Goal: Transaction & Acquisition: Obtain resource

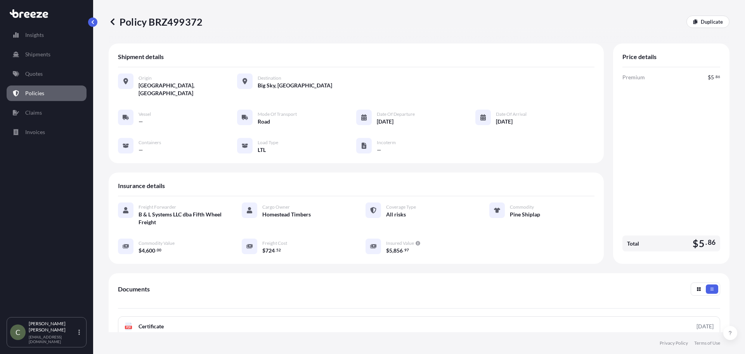
scroll to position [113, 0]
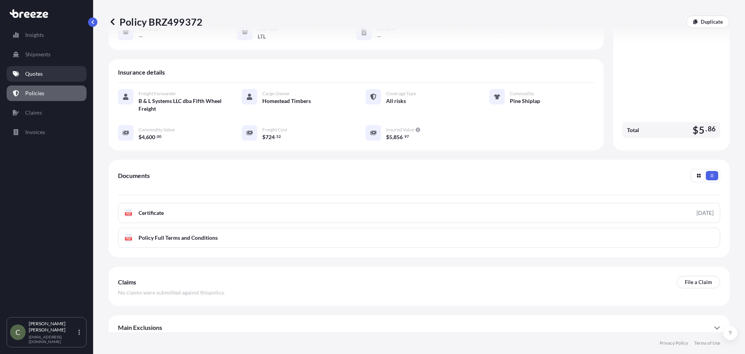
click at [33, 71] on p "Quotes" at bounding box center [33, 74] width 17 height 8
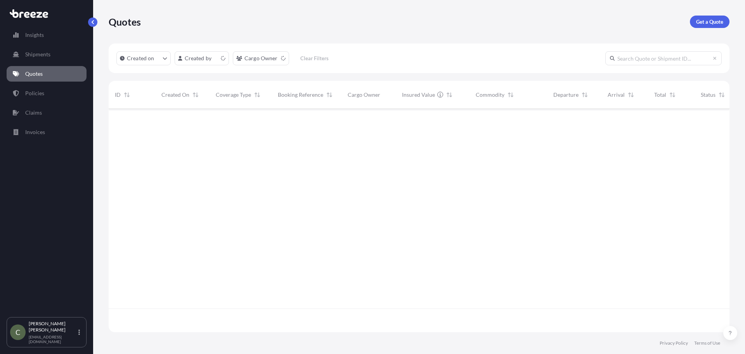
scroll to position [222, 615]
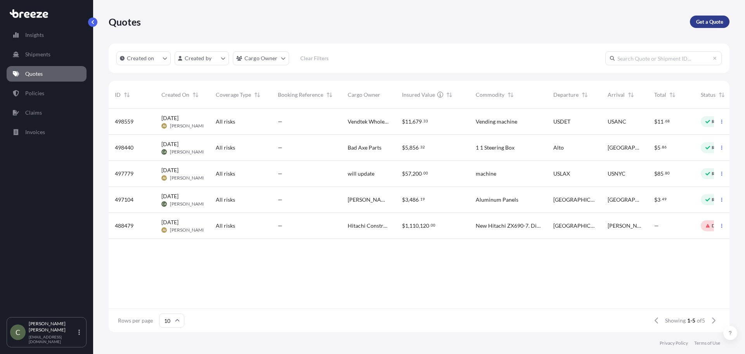
click at [708, 23] on p "Get a Quote" at bounding box center [709, 22] width 27 height 8
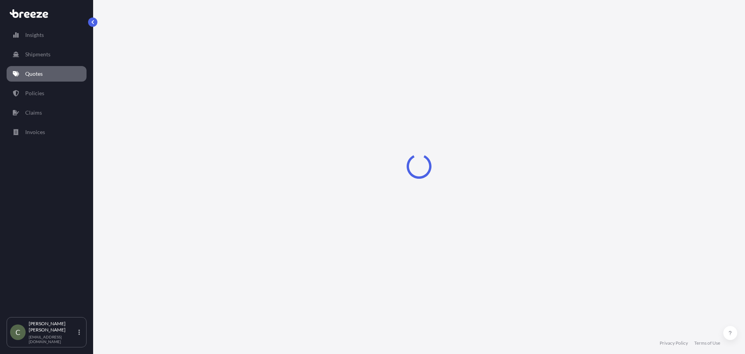
select select "Sea"
select select "1"
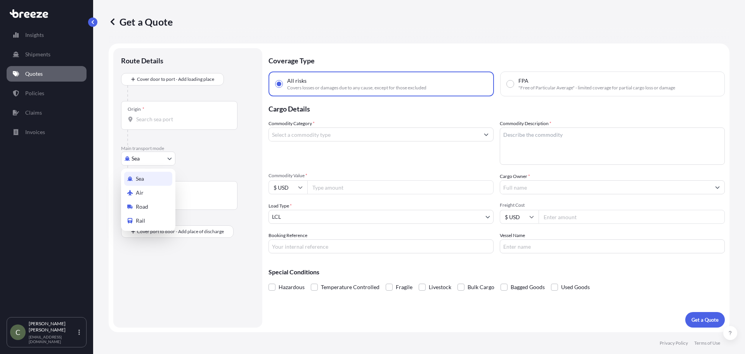
click at [169, 156] on body "Insights Shipments Quotes Policies Claims Invoices C [PERSON_NAME] [EMAIL_ADDRE…" at bounding box center [372, 177] width 745 height 354
click at [145, 203] on span "Road" at bounding box center [142, 207] width 12 height 8
select select "Road"
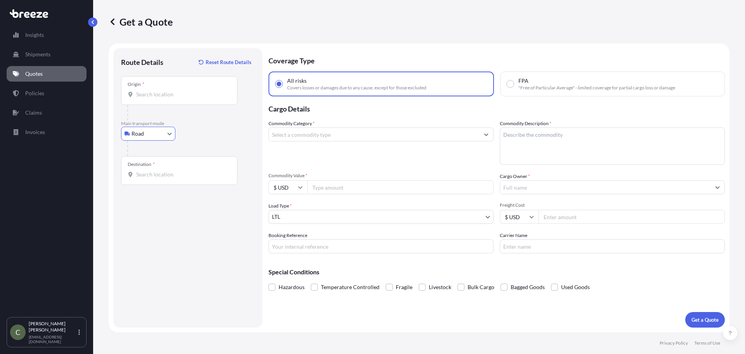
click at [170, 96] on input "Origin *" at bounding box center [182, 94] width 92 height 8
click at [167, 96] on input "Origin * Please select an origin" at bounding box center [182, 94] width 92 height 8
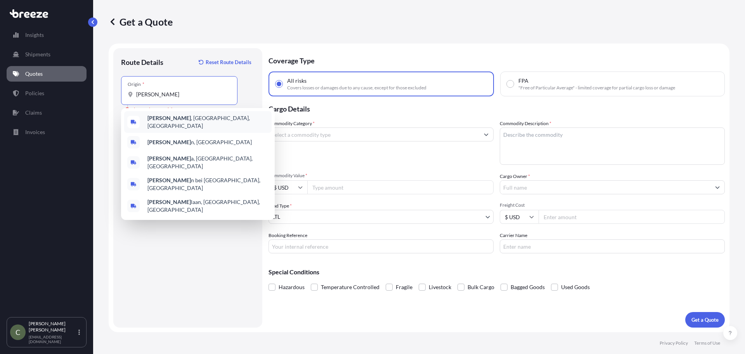
click at [165, 121] on b "[PERSON_NAME]" at bounding box center [169, 118] width 43 height 7
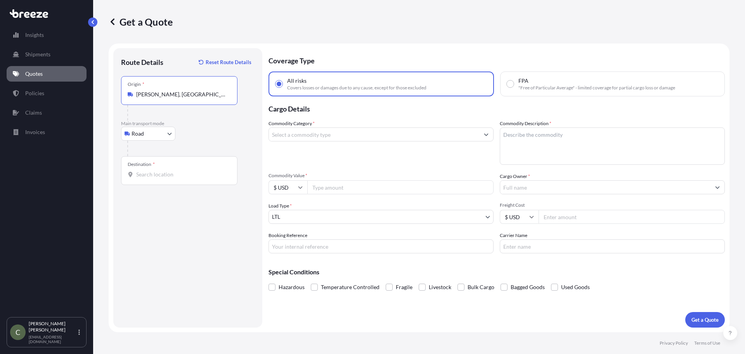
type input "[PERSON_NAME], [GEOGRAPHIC_DATA], [GEOGRAPHIC_DATA]"
click at [153, 182] on div "Destination *" at bounding box center [179, 170] width 116 height 29
click at [153, 178] on input "Destination *" at bounding box center [182, 174] width 92 height 8
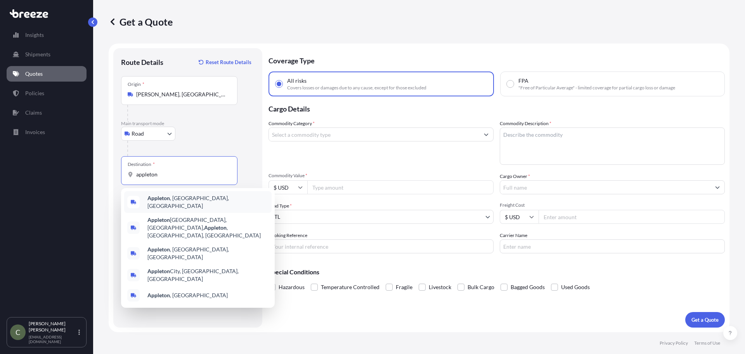
click at [168, 201] on b "Appleton" at bounding box center [159, 198] width 23 height 7
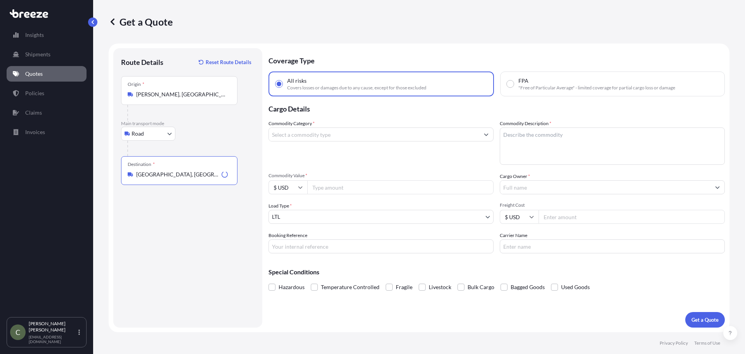
type input "[GEOGRAPHIC_DATA], [GEOGRAPHIC_DATA], [GEOGRAPHIC_DATA]"
click at [351, 134] on input "Commodity Category *" at bounding box center [374, 134] width 210 height 14
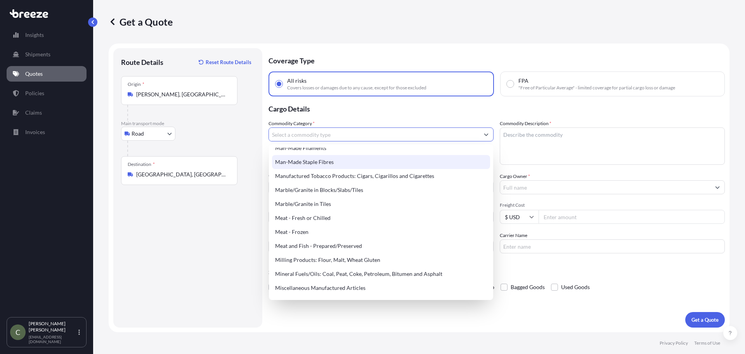
scroll to position [1048, 0]
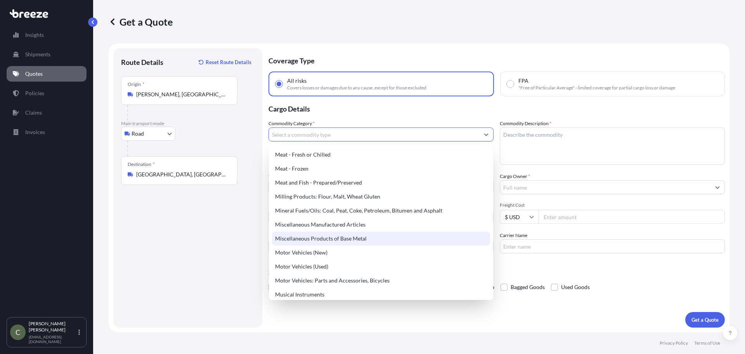
click at [331, 236] on div "Miscellaneous Products of Base Metal" at bounding box center [381, 238] width 218 height 14
type input "Miscellaneous Products of Base Metal"
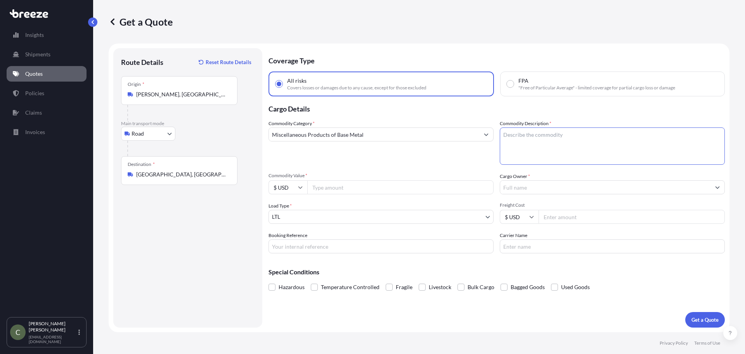
click at [544, 147] on textarea "Commodity Description *" at bounding box center [612, 145] width 225 height 37
click at [511, 149] on textarea "Commodity Description *" at bounding box center [612, 145] width 225 height 37
type textarea "5 5 Steel Castings"
click at [367, 190] on input "Commodity Value *" at bounding box center [400, 187] width 186 height 14
type input "22527"
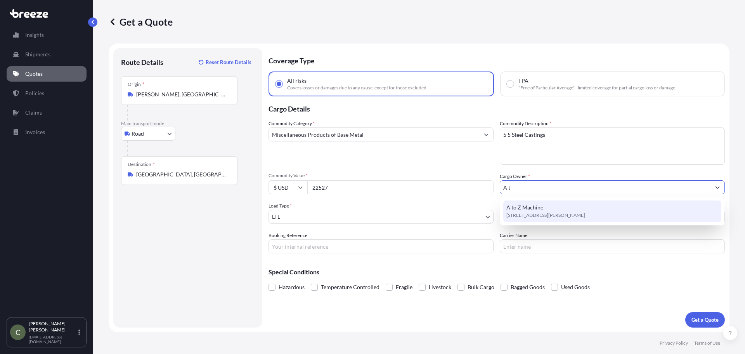
click at [533, 211] on span "[STREET_ADDRESS][PERSON_NAME]" at bounding box center [546, 215] width 79 height 8
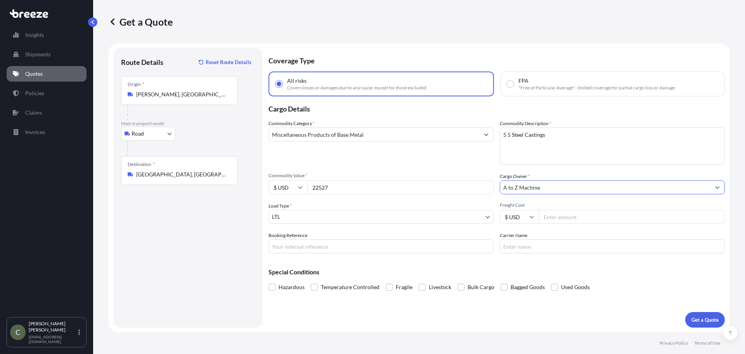
type input "A to Z Machine"
click at [555, 219] on input "Freight Cost" at bounding box center [632, 217] width 186 height 14
type input "961.49"
click at [686, 312] on button "Get a Quote" at bounding box center [706, 320] width 40 height 16
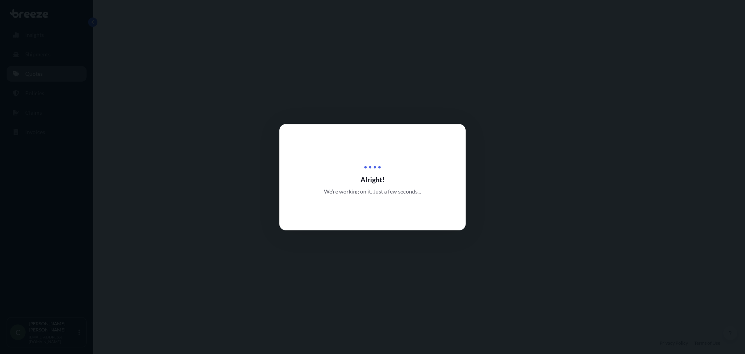
select select "Road"
select select "1"
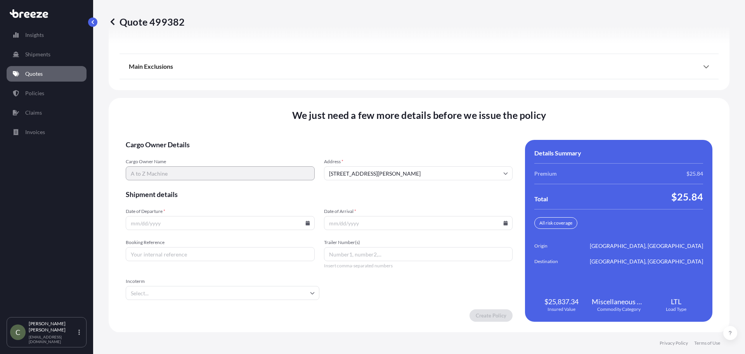
scroll to position [1002, 0]
click at [306, 223] on icon at bounding box center [308, 222] width 4 height 5
click at [220, 154] on button "18" at bounding box center [219, 153] width 12 height 12
type input "[DATE]"
click at [350, 223] on input "Date of Arrival *" at bounding box center [418, 222] width 189 height 14
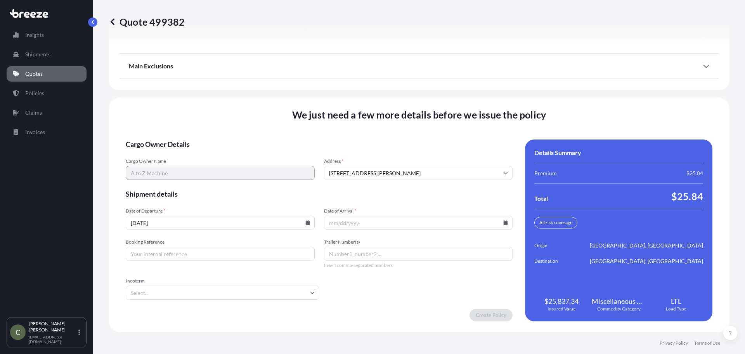
click at [504, 222] on icon at bounding box center [506, 222] width 5 height 5
click at [361, 168] on button "22" at bounding box center [361, 168] width 12 height 12
type input "[DATE]"
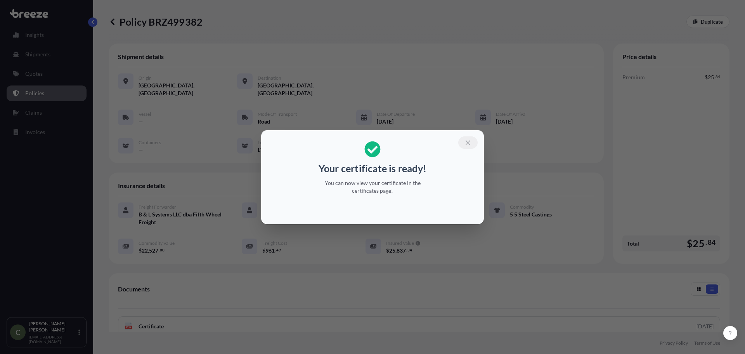
click at [469, 142] on icon "button" at bounding box center [468, 142] width 7 height 7
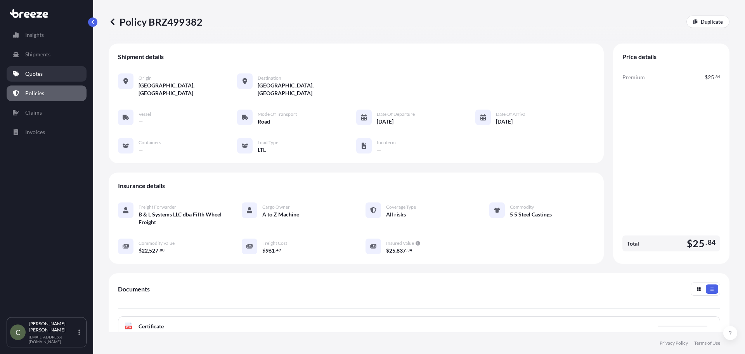
click at [31, 76] on p "Quotes" at bounding box center [33, 74] width 17 height 8
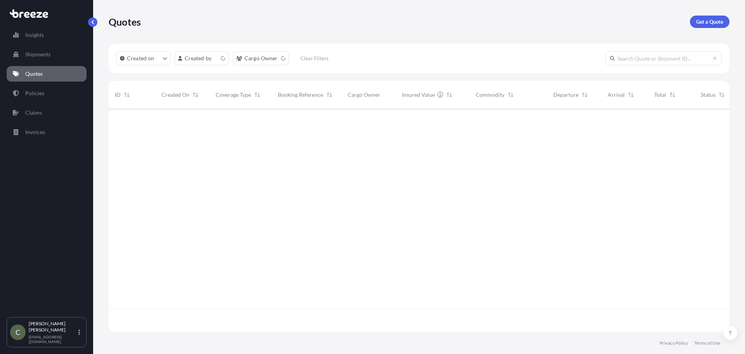
scroll to position [222, 615]
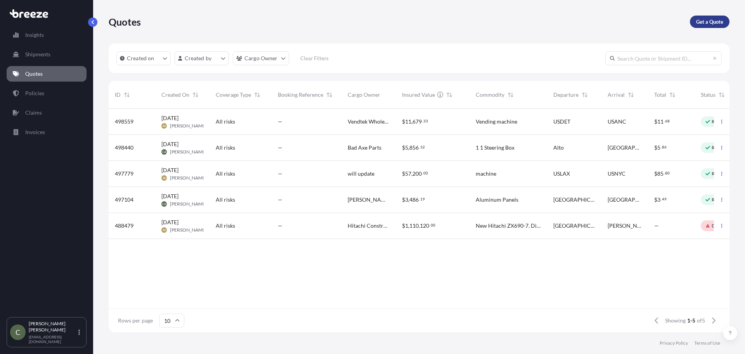
click at [707, 21] on p "Get a Quote" at bounding box center [709, 22] width 27 height 8
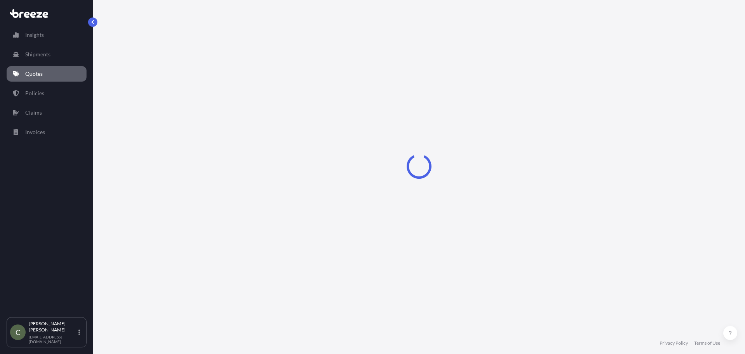
select select "Sea"
select select "1"
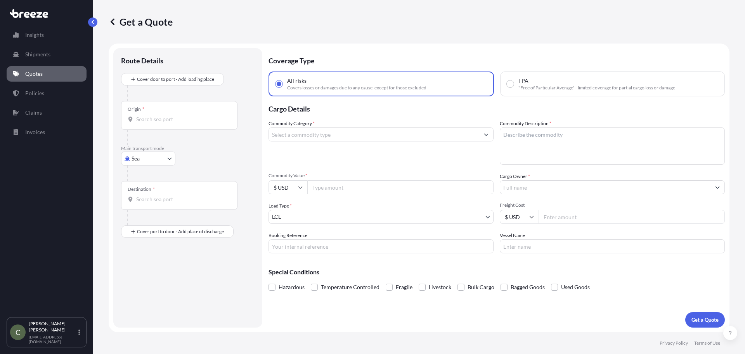
click at [166, 159] on body "Insights Shipments Quotes Policies Claims Invoices C [PERSON_NAME] [EMAIL_ADDRE…" at bounding box center [372, 177] width 745 height 354
click at [144, 208] on span "Road" at bounding box center [142, 207] width 12 height 8
select select "Road"
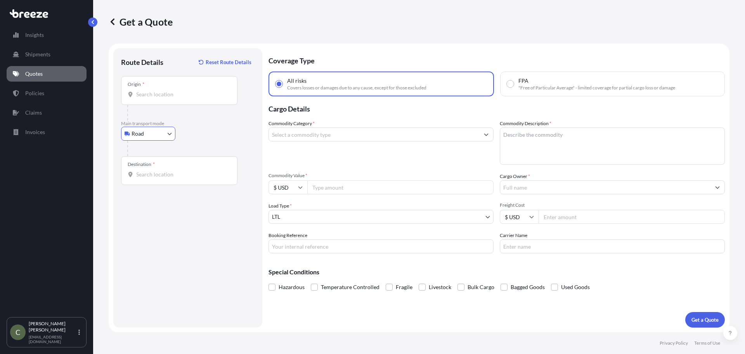
click at [178, 91] on input "Origin *" at bounding box center [182, 94] width 92 height 8
drag, startPoint x: 141, startPoint y: 94, endPoint x: 148, endPoint y: 88, distance: 9.1
click at [142, 94] on input "Origin * Please select an origin" at bounding box center [182, 94] width 92 height 8
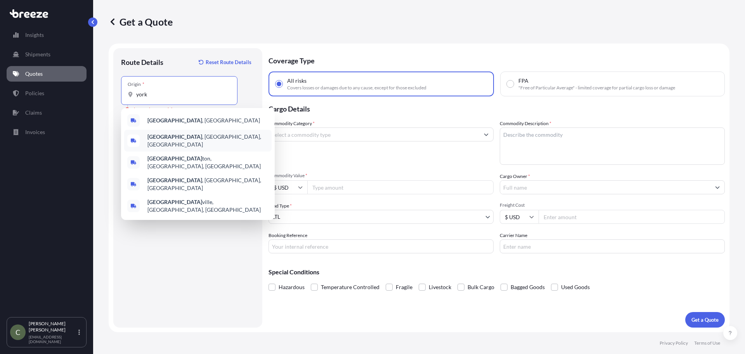
click at [161, 142] on span "[GEOGRAPHIC_DATA] , [GEOGRAPHIC_DATA], [GEOGRAPHIC_DATA]" at bounding box center [208, 141] width 121 height 16
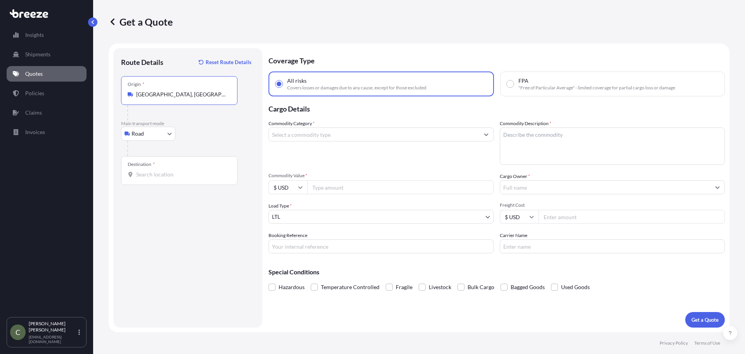
type input "[GEOGRAPHIC_DATA], [GEOGRAPHIC_DATA], [GEOGRAPHIC_DATA]"
click at [146, 173] on input "Destination *" at bounding box center [182, 174] width 92 height 8
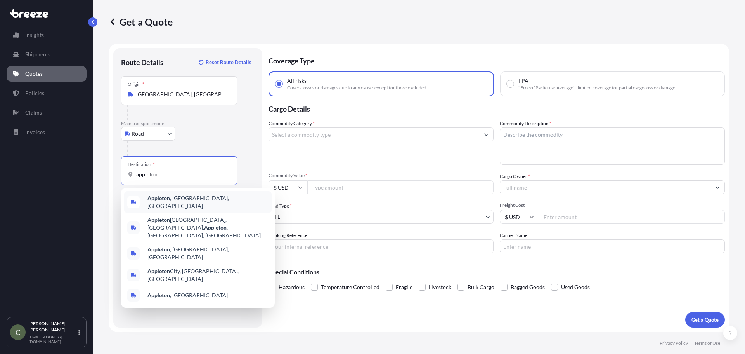
click at [158, 201] on b "Appleton" at bounding box center [159, 198] width 23 height 7
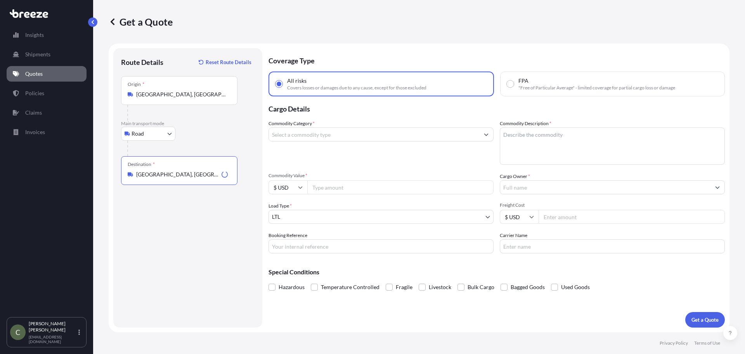
type input "[GEOGRAPHIC_DATA], [GEOGRAPHIC_DATA], [GEOGRAPHIC_DATA]"
click at [370, 127] on div "Commodity Category *" at bounding box center [381, 142] width 225 height 45
click at [366, 137] on input "Commodity Category *" at bounding box center [374, 134] width 210 height 14
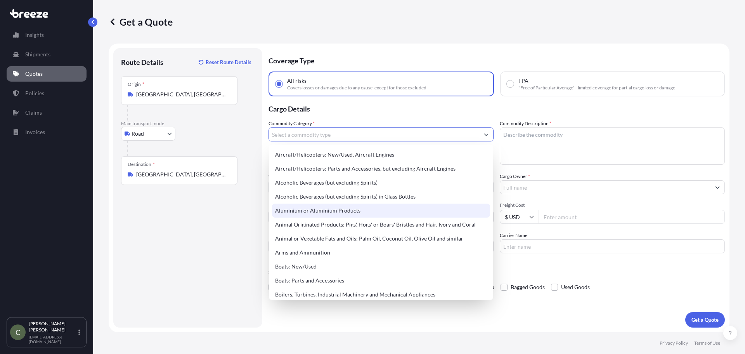
click at [327, 211] on div "Aluminium or Aluminium Products" at bounding box center [381, 210] width 218 height 14
type input "Aluminium or Aluminium Products"
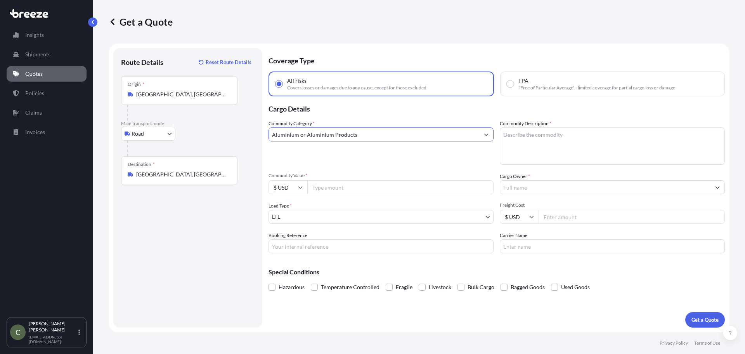
click at [537, 141] on textarea "Commodity Description *" at bounding box center [612, 145] width 225 height 37
type textarea "Aluminum Cas"
click at [384, 187] on input "Commodity Value *" at bounding box center [400, 187] width 186 height 14
type input "5900"
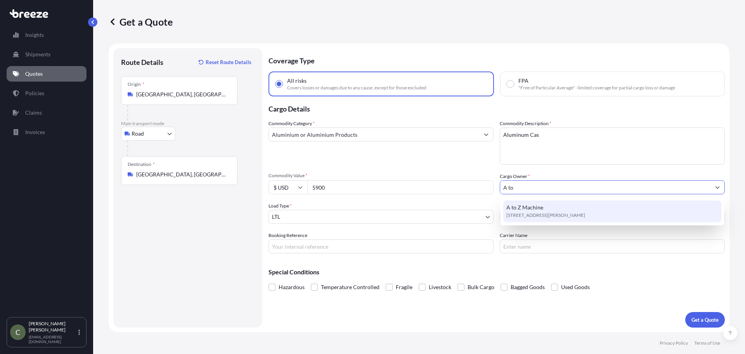
click at [537, 208] on span "A to Z Machine" at bounding box center [525, 207] width 37 height 8
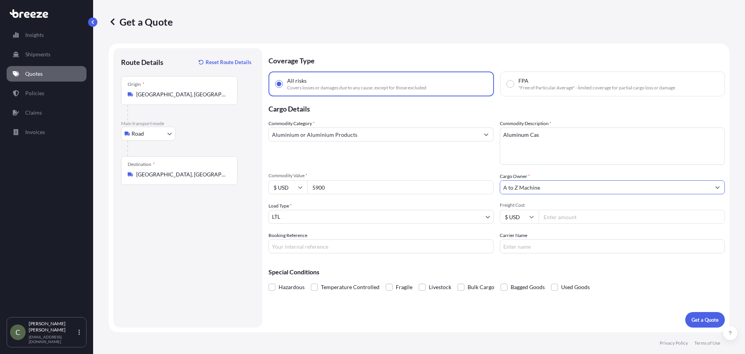
type input "A to Z Machine"
click at [568, 226] on div "Commodity Category * Aluminium or Aluminium Products Commodity Description * Al…" at bounding box center [497, 187] width 457 height 134
click at [564, 221] on input "Freight Cost" at bounding box center [632, 217] width 186 height 14
type input "140.61"
click at [686, 312] on button "Get a Quote" at bounding box center [706, 320] width 40 height 16
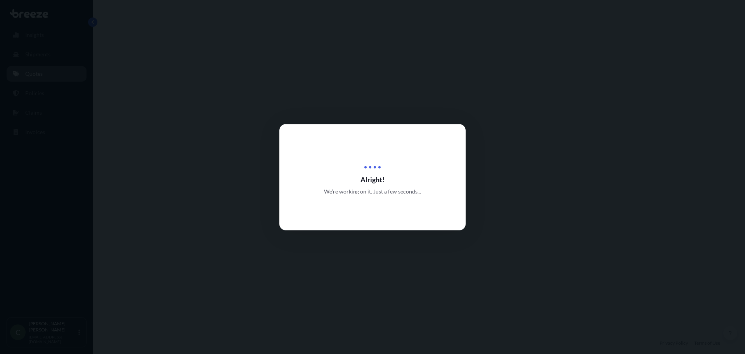
select select "Road"
select select "1"
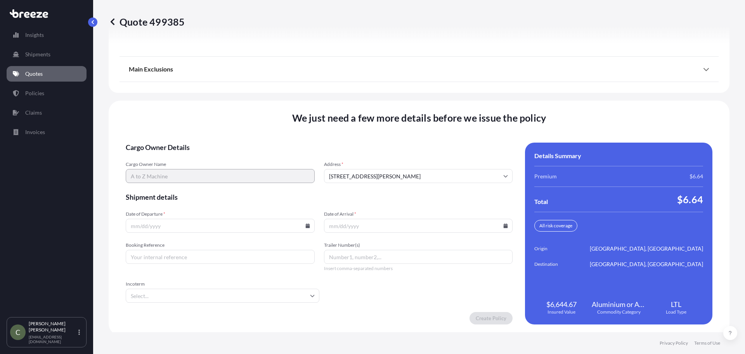
scroll to position [1002, 0]
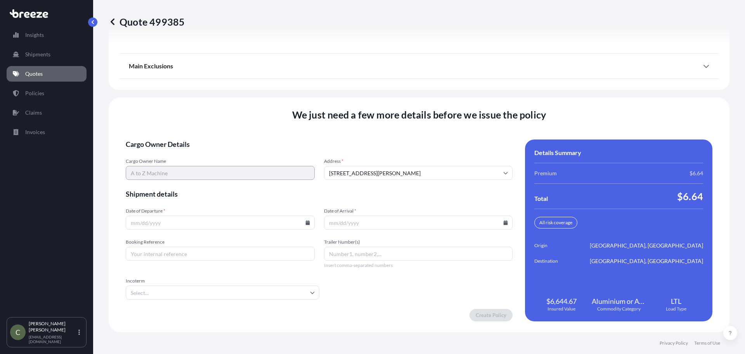
click at [307, 223] on div at bounding box center [220, 222] width 189 height 14
click at [303, 222] on div at bounding box center [220, 222] width 189 height 14
click at [306, 222] on icon at bounding box center [308, 222] width 4 height 5
click at [236, 154] on button "19" at bounding box center [237, 153] width 12 height 12
type input "[DATE]"
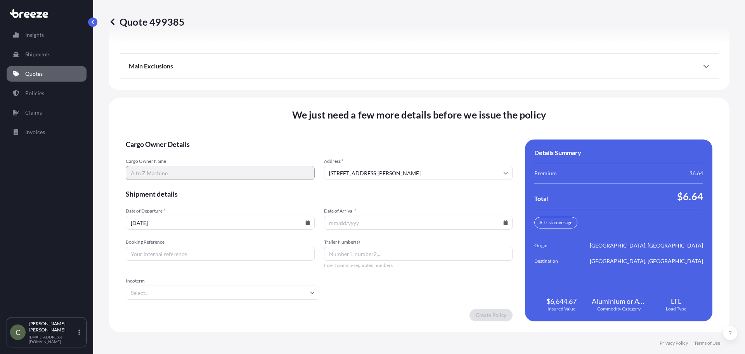
click at [504, 221] on icon at bounding box center [506, 222] width 5 height 5
click at [355, 170] on div "22 23 24 25 26 27 28" at bounding box center [416, 168] width 124 height 14
click at [356, 170] on button "22" at bounding box center [361, 168] width 12 height 12
type input "[DATE]"
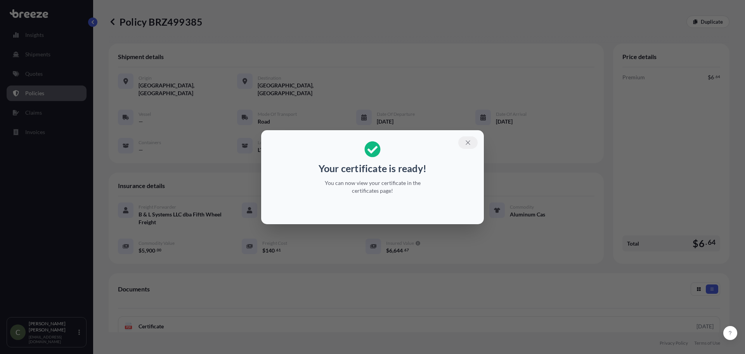
click at [467, 141] on icon "button" at bounding box center [468, 142] width 7 height 7
